Goal: Transaction & Acquisition: Download file/media

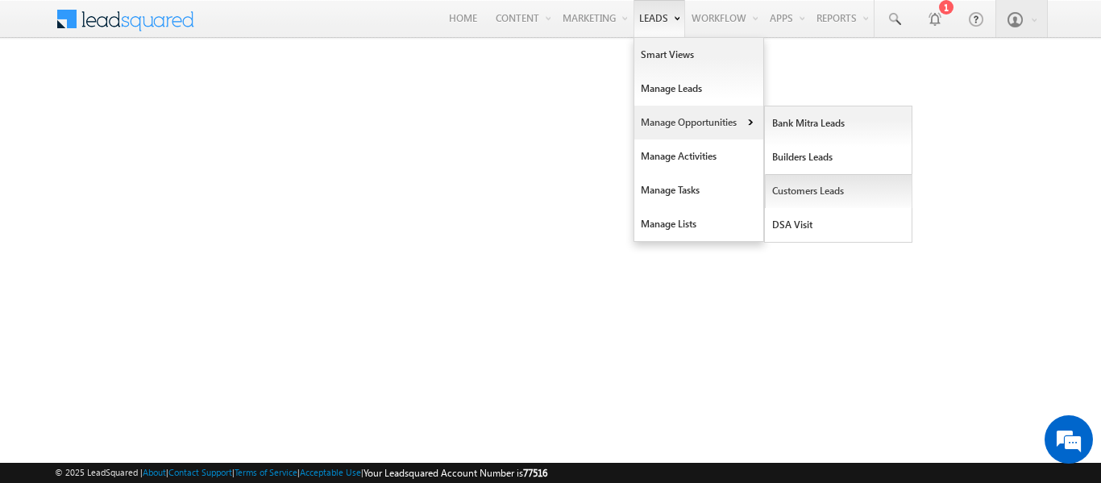
click at [778, 193] on link "Customers Leads" at bounding box center [838, 191] width 147 height 34
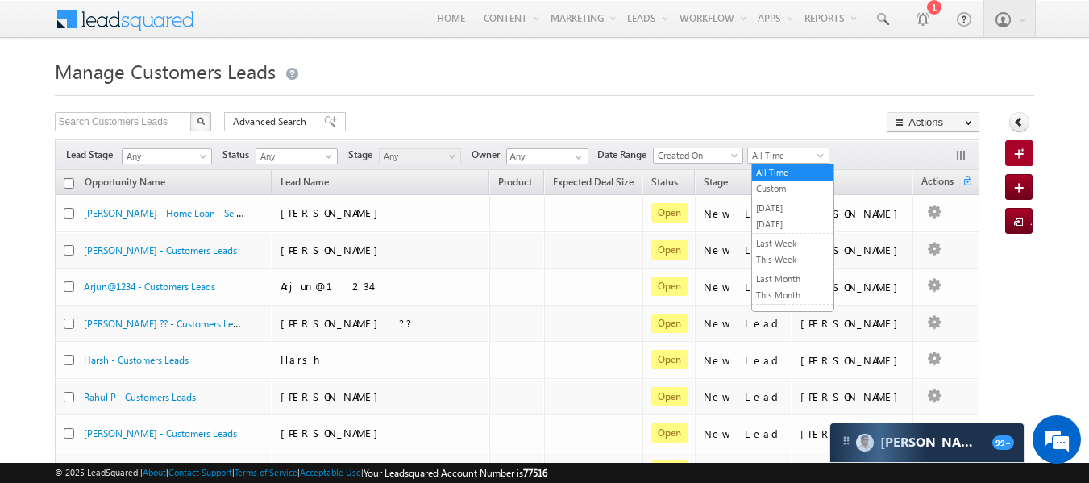
click at [777, 158] on span "All Time" at bounding box center [786, 155] width 77 height 15
click at [768, 298] on link "This Month" at bounding box center [792, 295] width 81 height 15
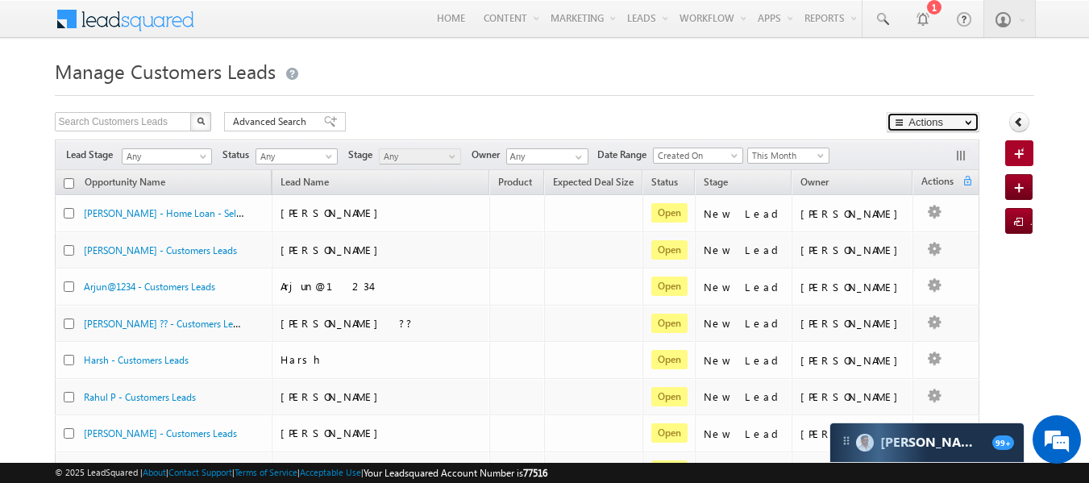
click at [947, 129] on button "Actions" at bounding box center [932, 122] width 93 height 20
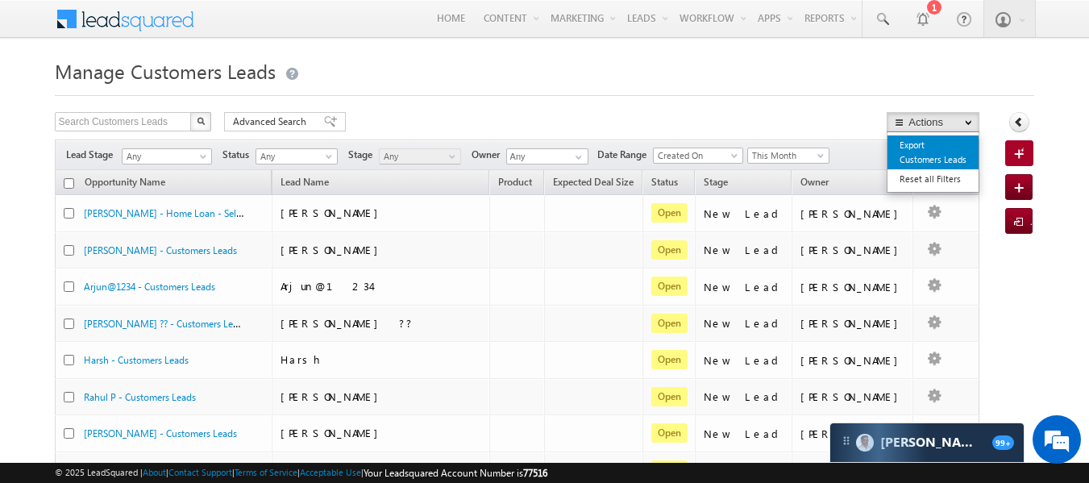
click at [933, 160] on link "Export Customers Leads" at bounding box center [932, 152] width 91 height 34
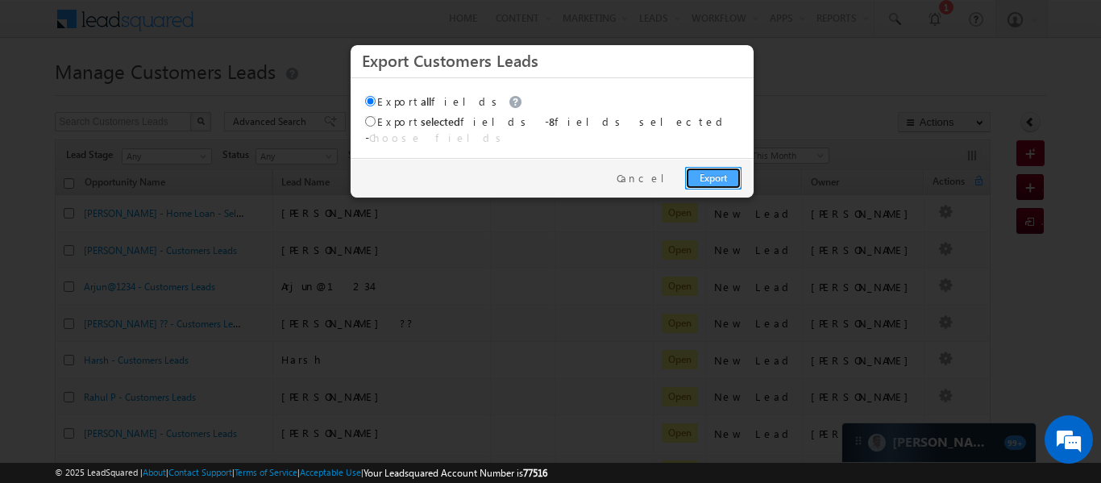
click at [711, 173] on link "Export" at bounding box center [713, 178] width 56 height 23
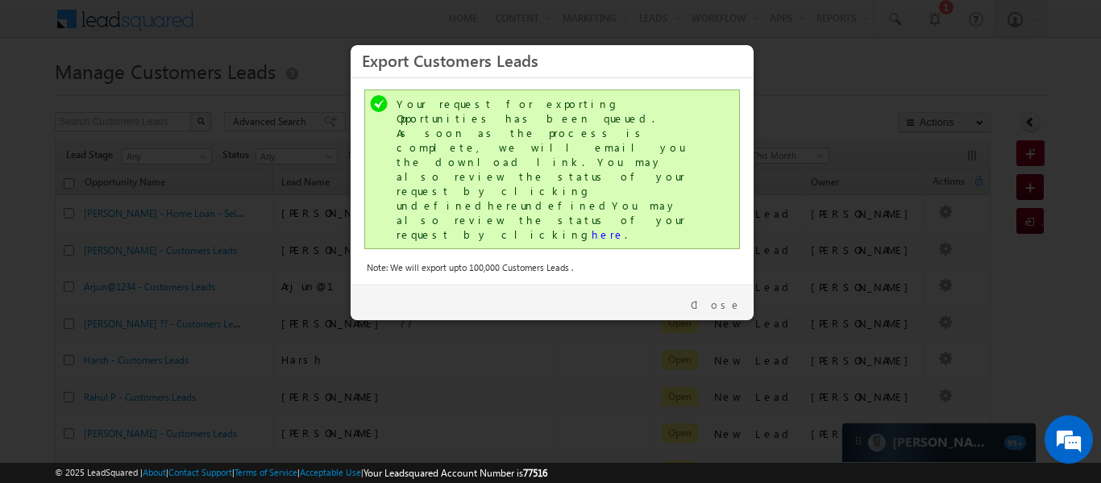
click at [504, 171] on div "Your request for exporting Opportunities has been queued. As soon as the proces…" at bounding box center [552, 169] width 376 height 160
click at [592, 227] on link "here" at bounding box center [608, 234] width 33 height 14
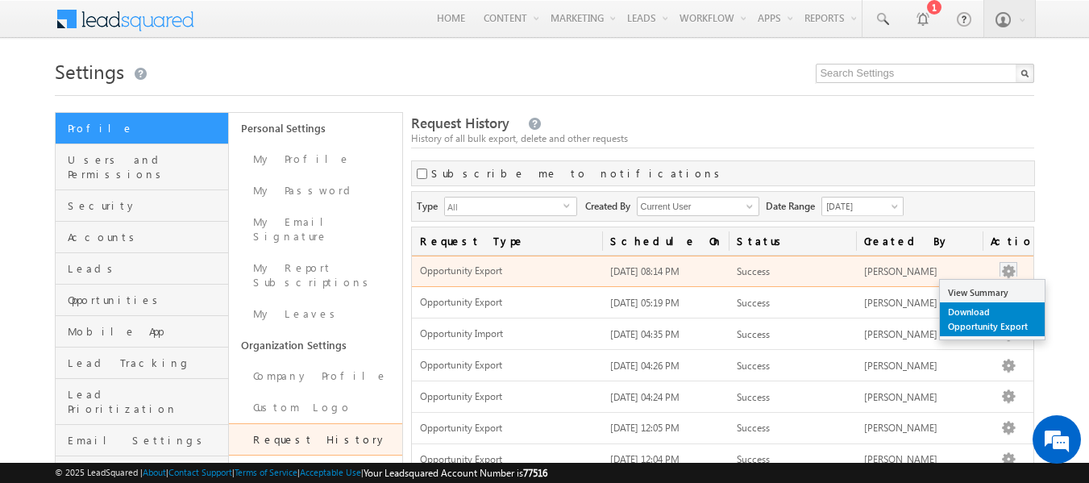
click at [968, 317] on link "Download Opportunity Export" at bounding box center [992, 319] width 105 height 34
